Goal: Task Accomplishment & Management: Use online tool/utility

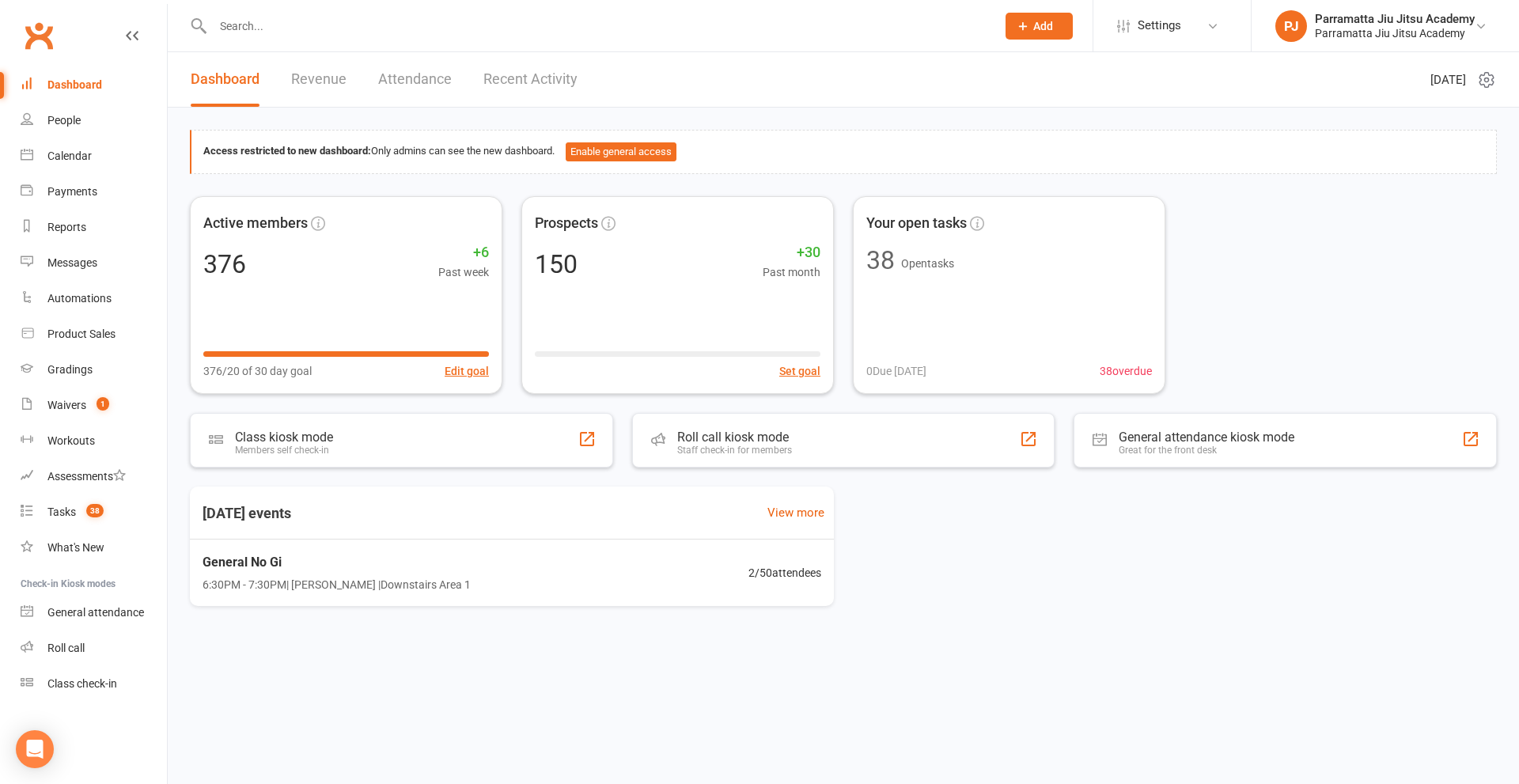
click at [72, 76] on link "Dashboard" at bounding box center [94, 85] width 147 height 36
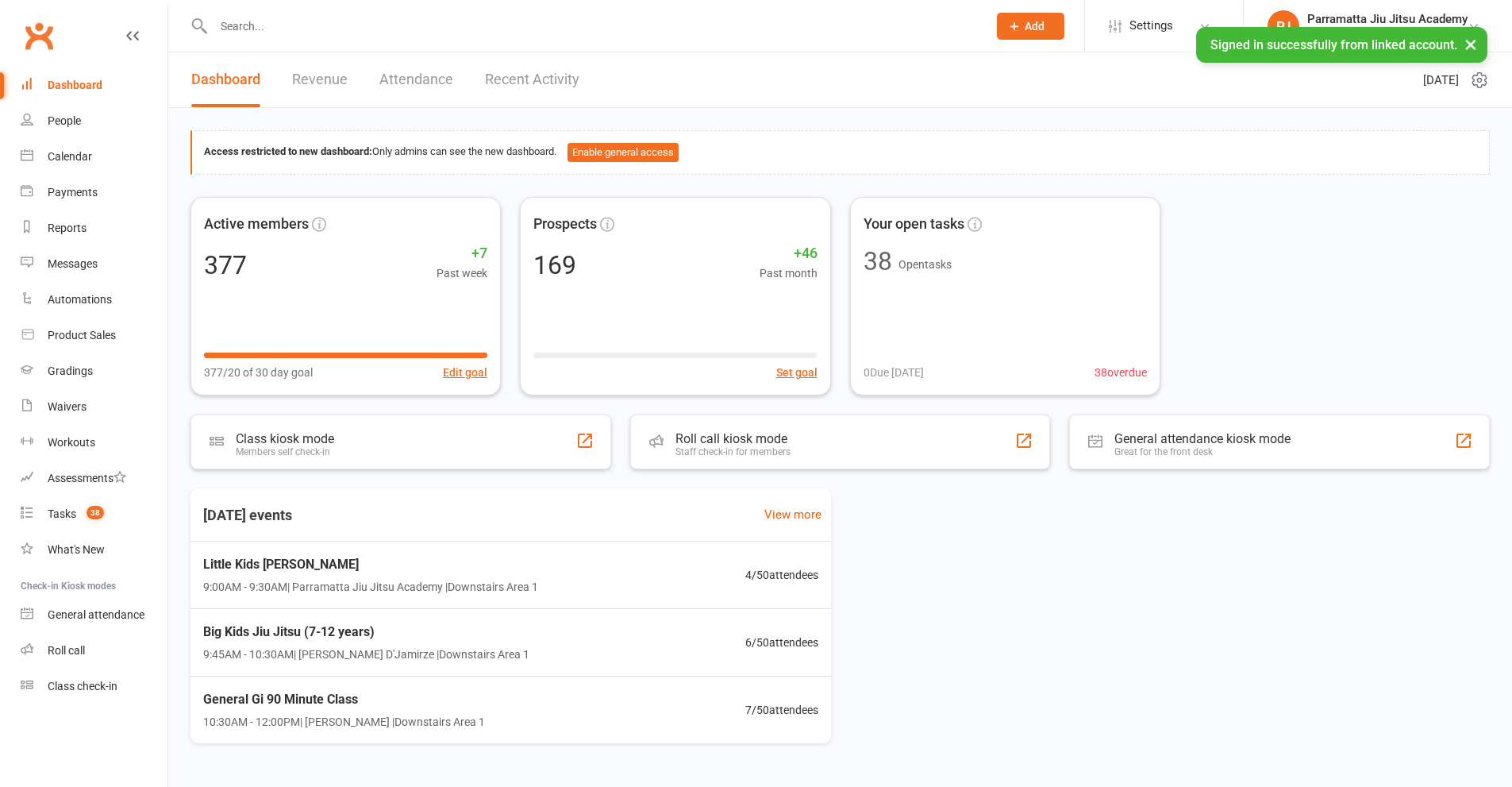
click at [339, 36] on input "text" at bounding box center [592, 26] width 768 height 22
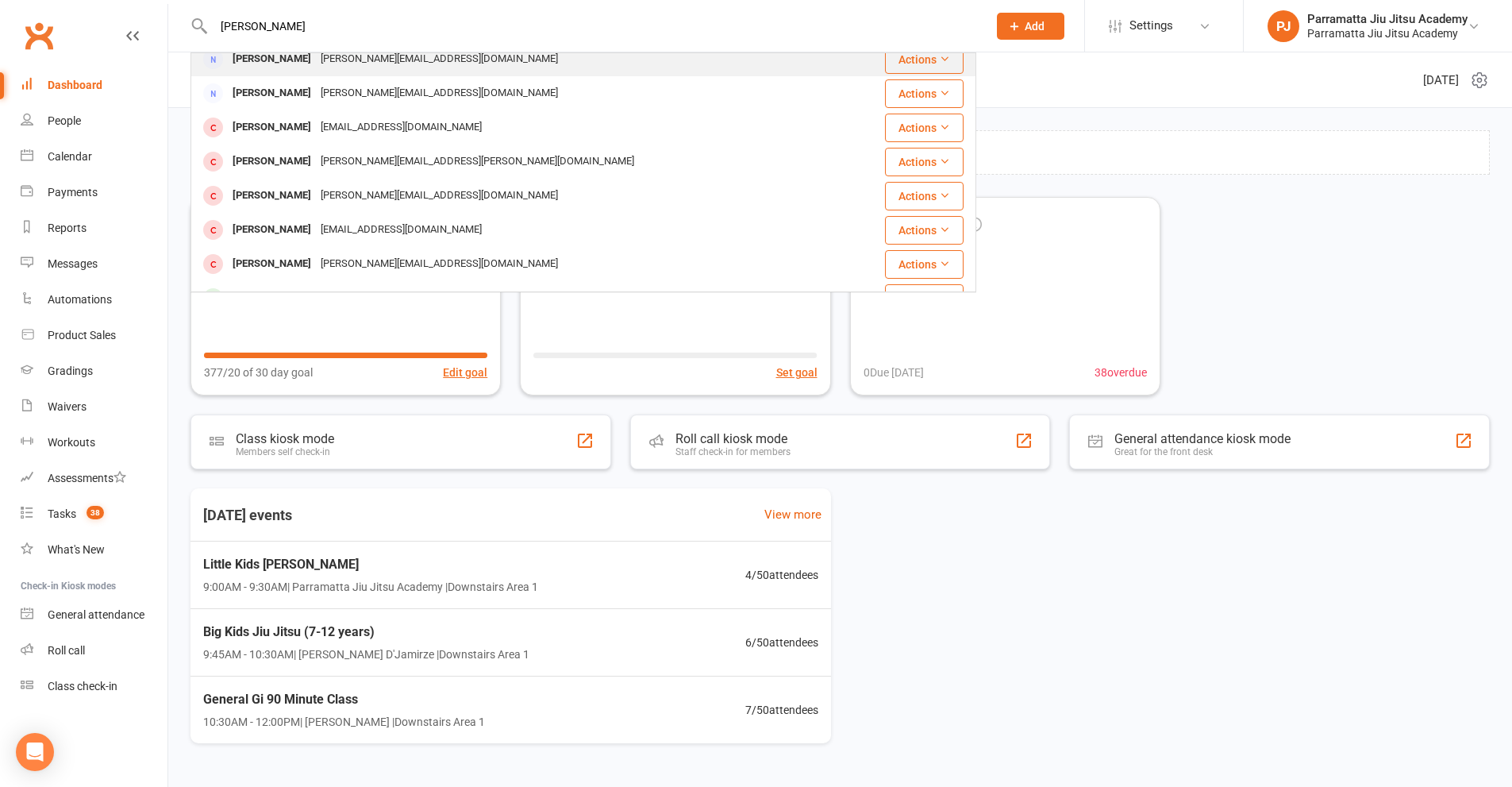
scroll to position [159, 0]
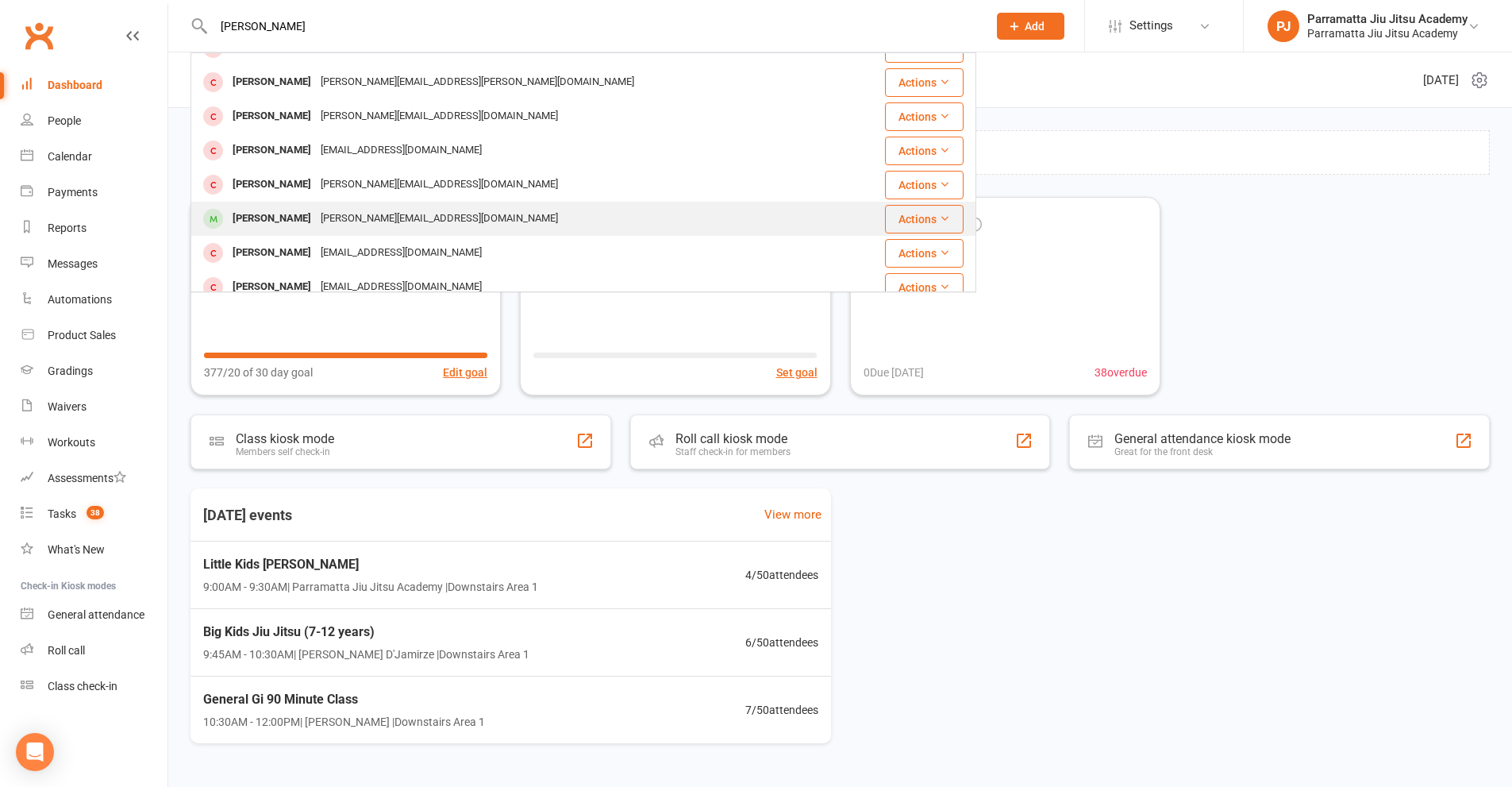
type input "joseph"
click at [363, 212] on div "jessica.joseph1@hotmail.com" at bounding box center [439, 218] width 247 height 23
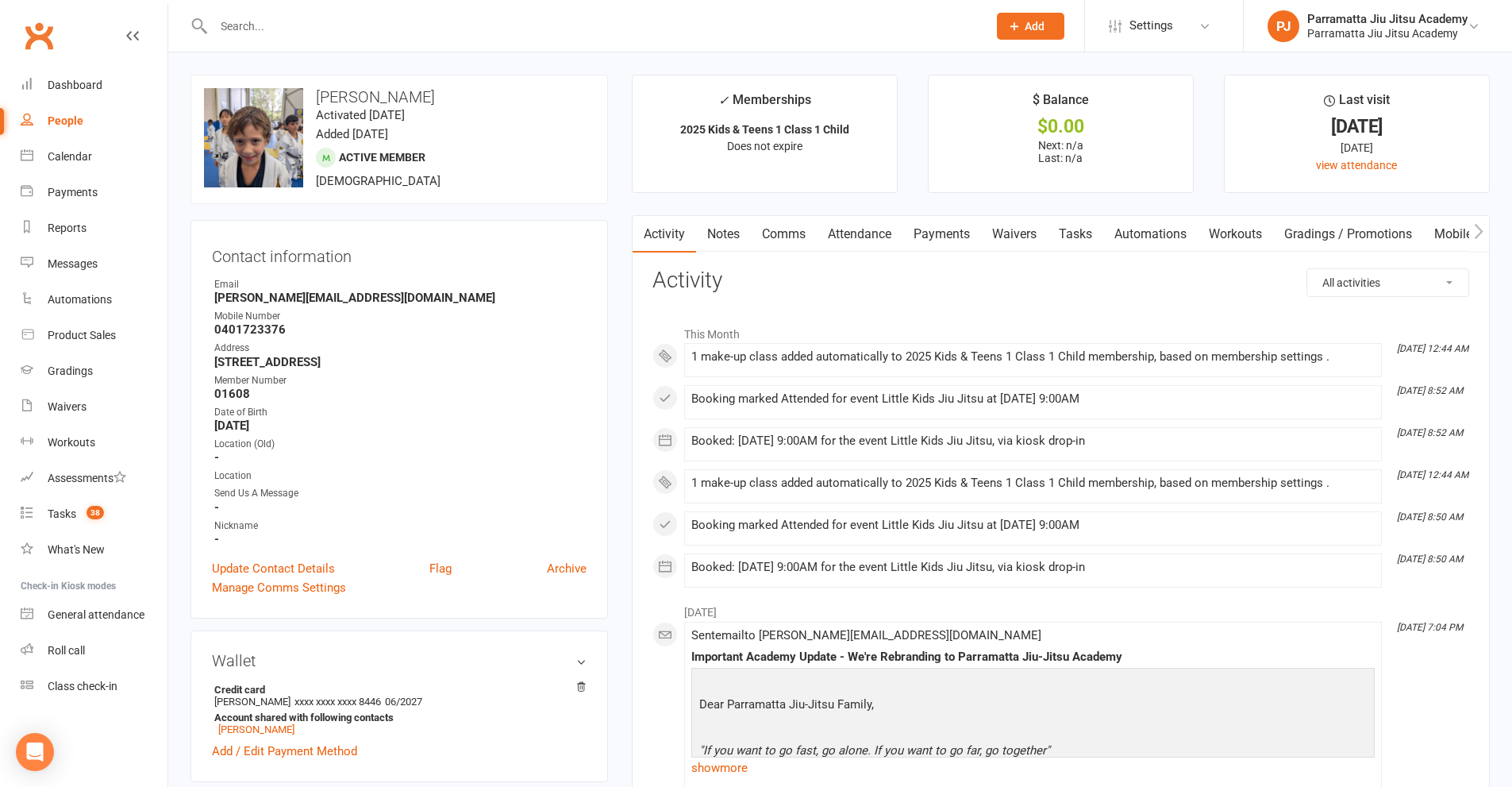
click at [1020, 231] on link "Waivers" at bounding box center [1015, 234] width 66 height 36
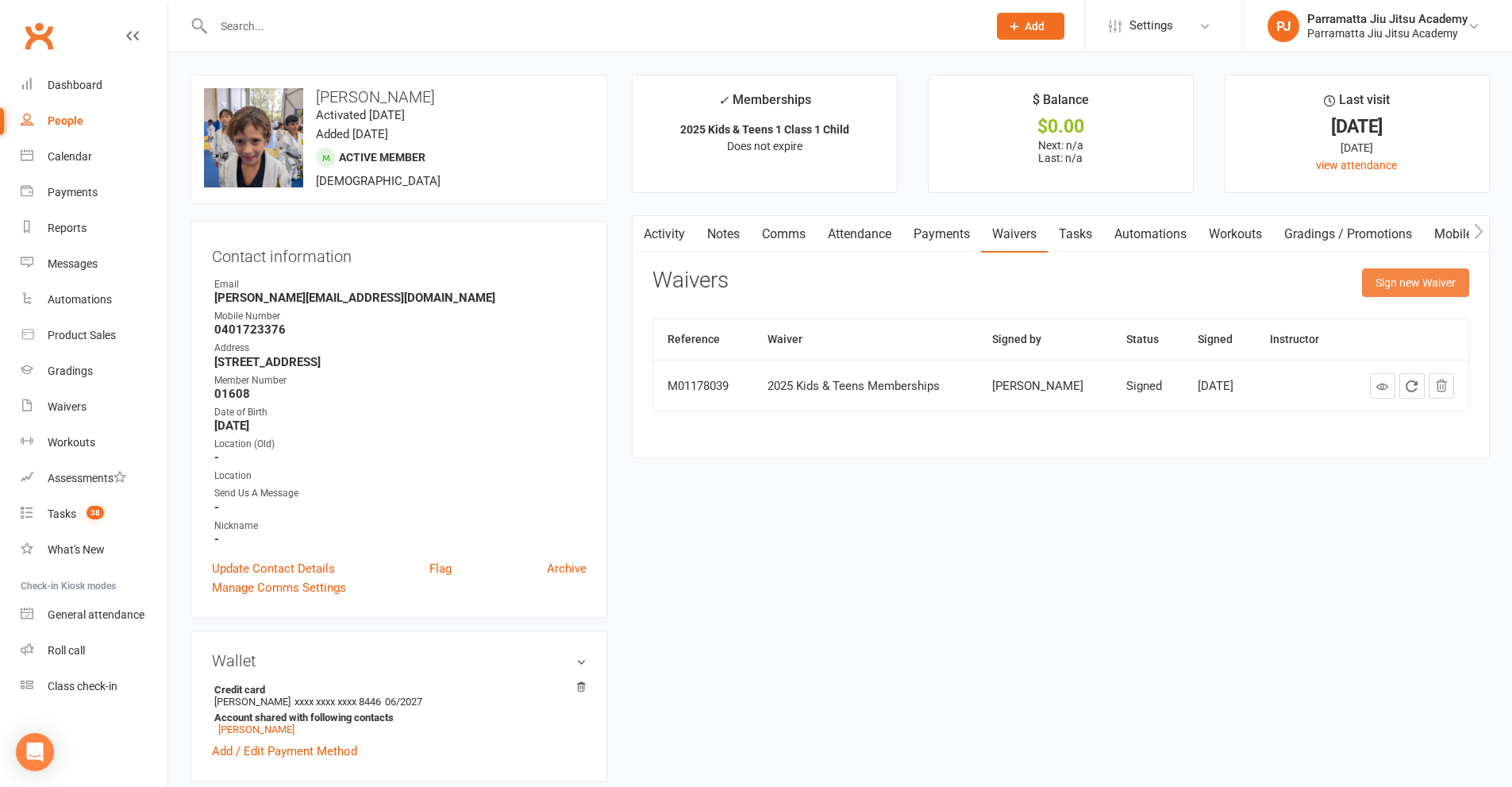
click at [1415, 285] on button "Sign new Waiver" at bounding box center [1415, 283] width 107 height 28
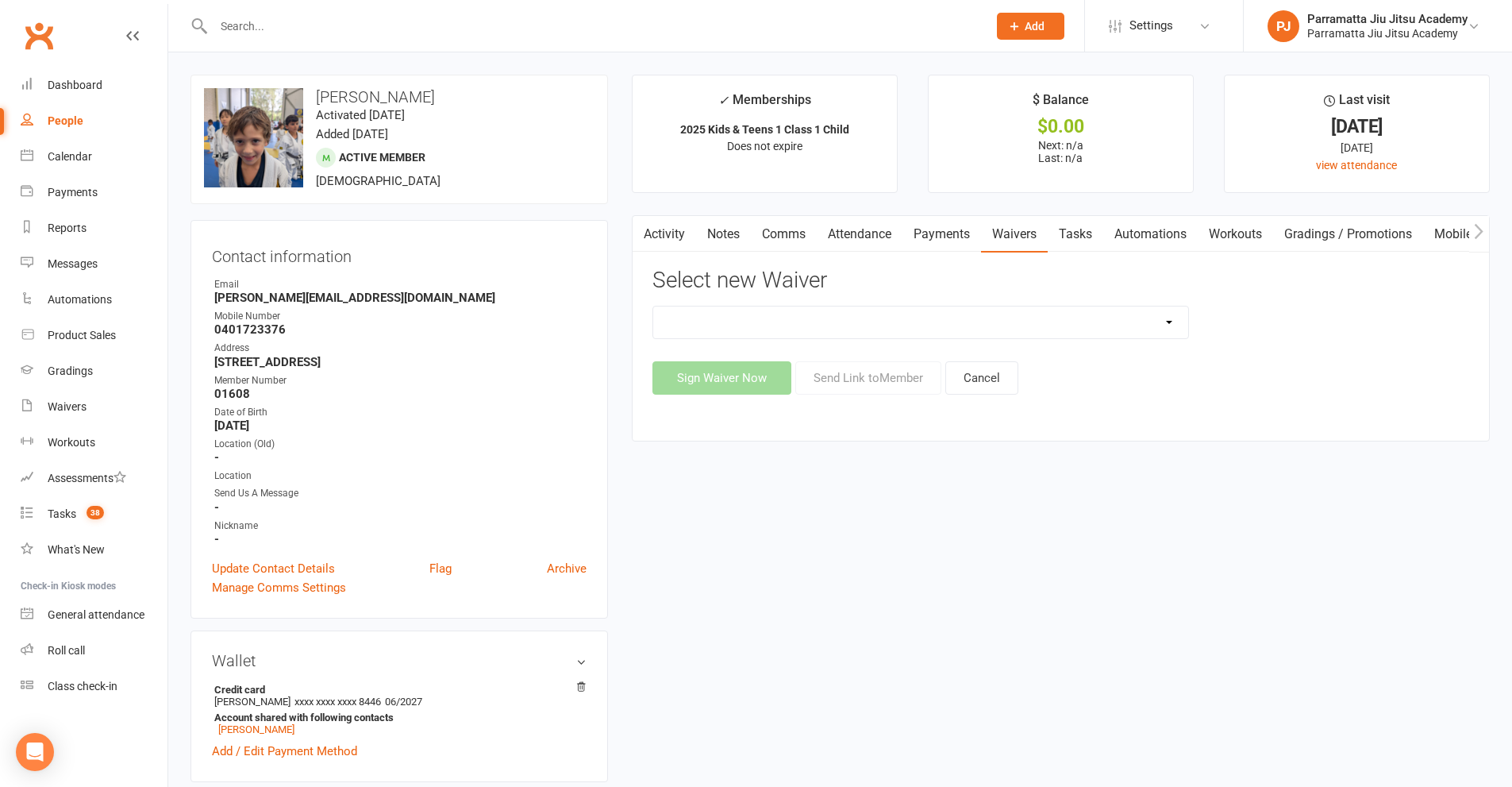
click at [874, 328] on select "2025 Adults Waiver 2025 Emergency Services & Adult Students 2025 Family And Par…" at bounding box center [921, 322] width 535 height 31
select select "12919"
click at [653, 307] on select "2025 Adults Waiver 2025 Emergency Services & Adult Students 2025 Family And Par…" at bounding box center [921, 322] width 535 height 31
click at [866, 376] on button "Send Link to Member" at bounding box center [868, 377] width 146 height 33
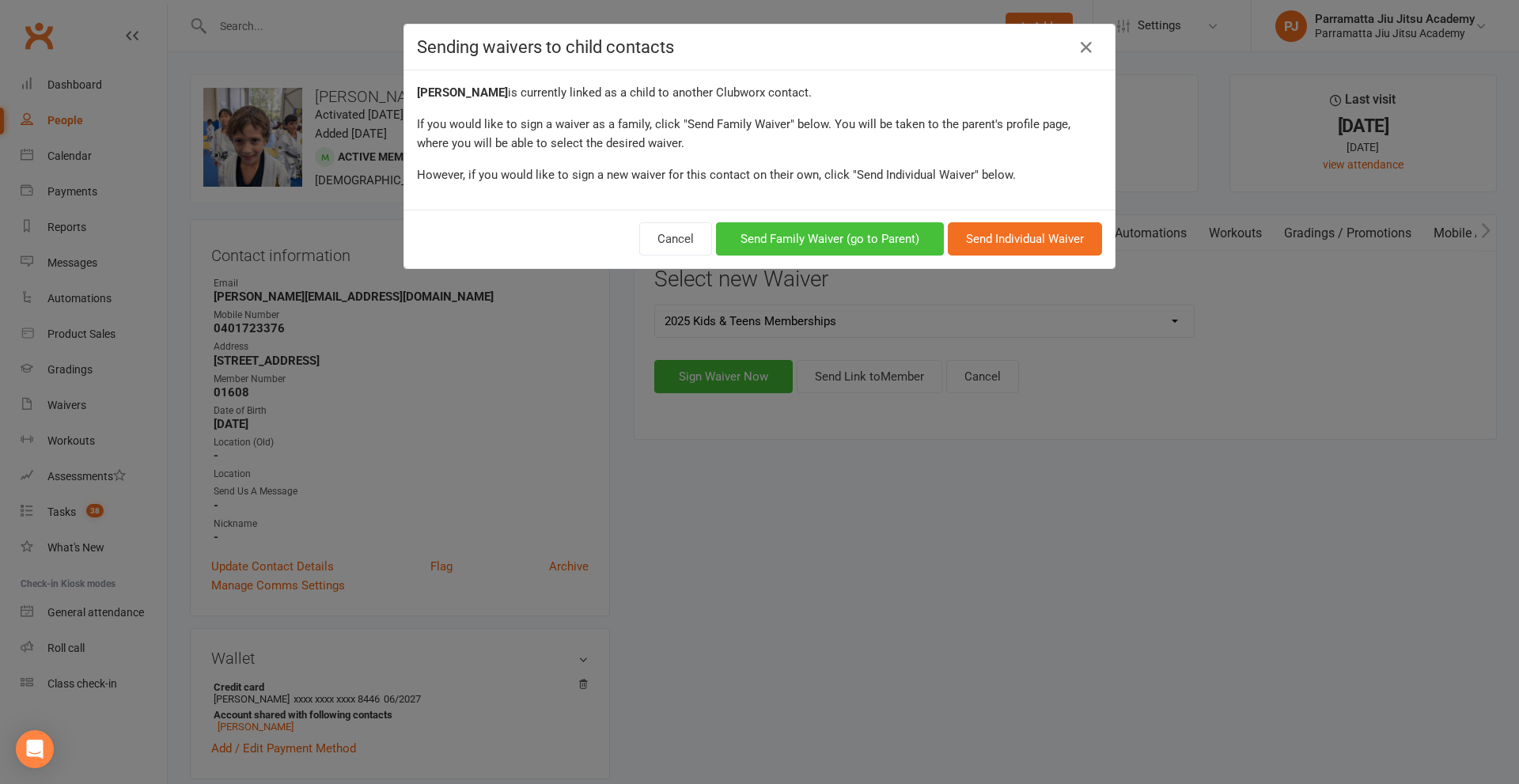
click at [824, 247] on button "Send Family Waiver (go to Parent)" at bounding box center [829, 238] width 228 height 33
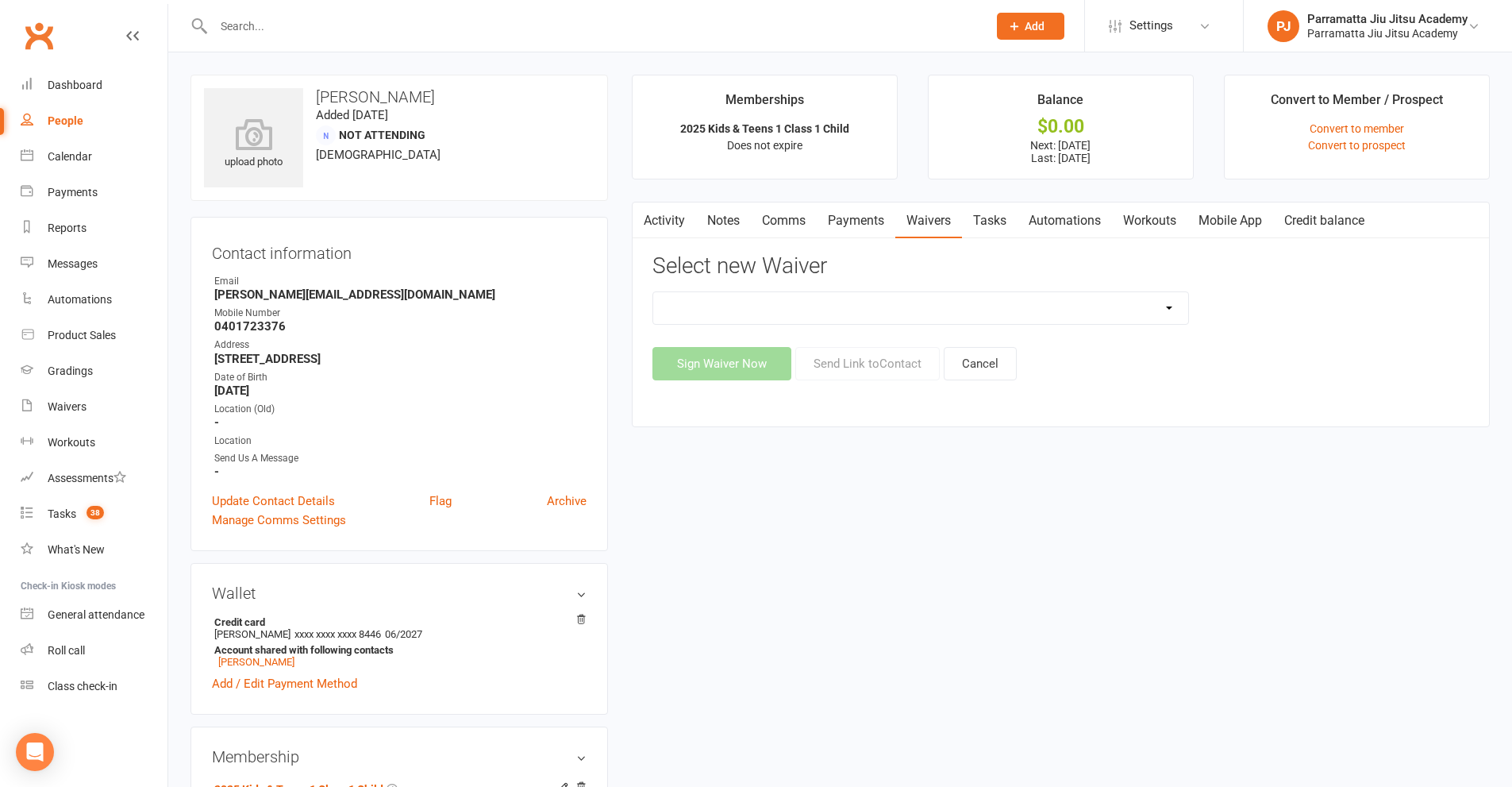
click at [906, 319] on select "2025 Adults Waiver 2025 Emergency Services & Adult Students 2025 Family And Par…" at bounding box center [921, 308] width 535 height 31
select select "12919"
click at [653, 292] on select "2025 Adults Waiver 2025 Emergency Services & Adult Students 2025 Family And Par…" at bounding box center [921, 308] width 535 height 31
drag, startPoint x: 880, startPoint y: 354, endPoint x: 891, endPoint y: 356, distance: 11.2
click at [882, 354] on button "Send Link to Contact" at bounding box center [868, 363] width 144 height 33
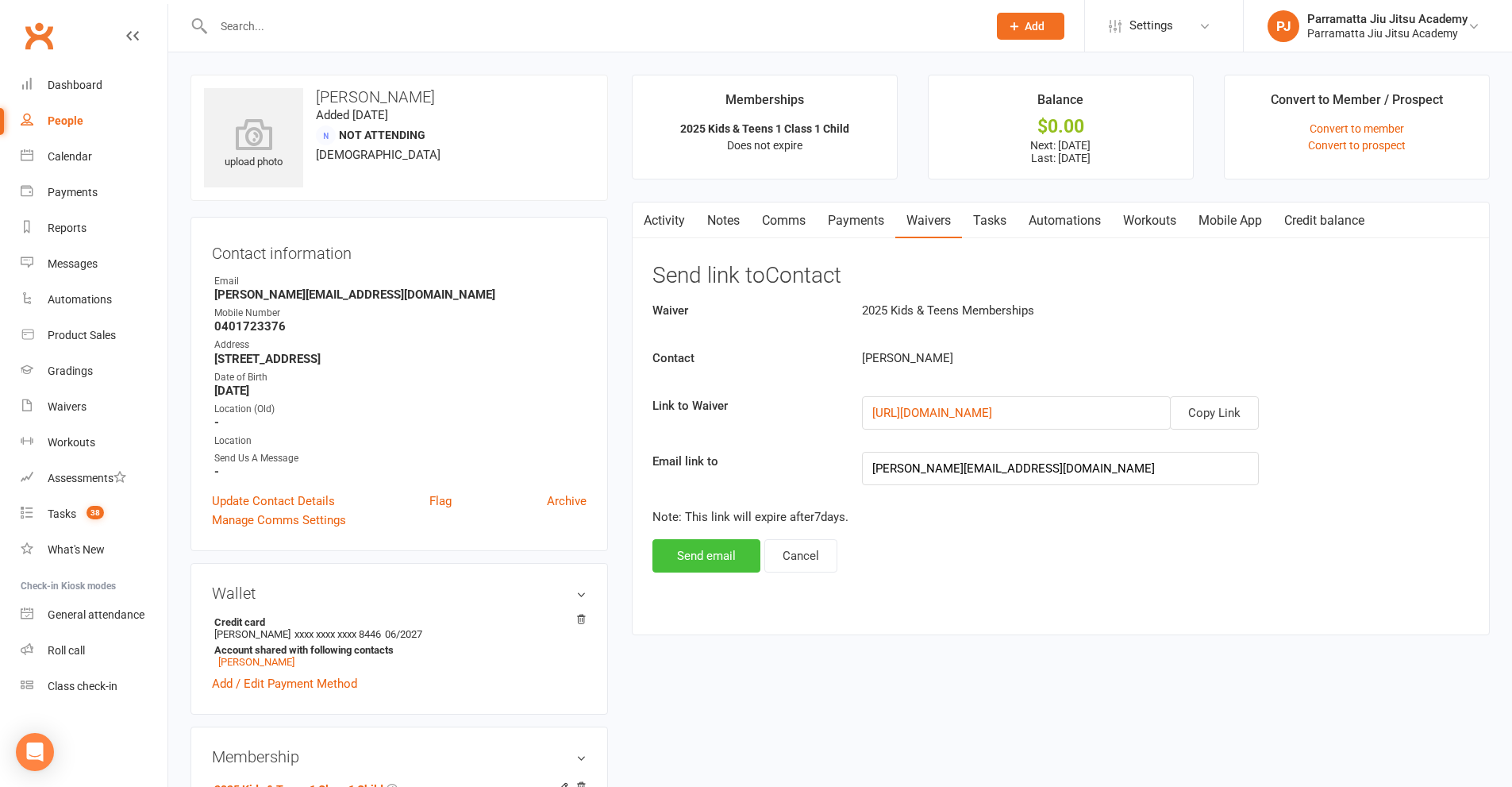
click at [707, 551] on button "Send email" at bounding box center [706, 555] width 108 height 33
